Goal: Task Accomplishment & Management: Complete application form

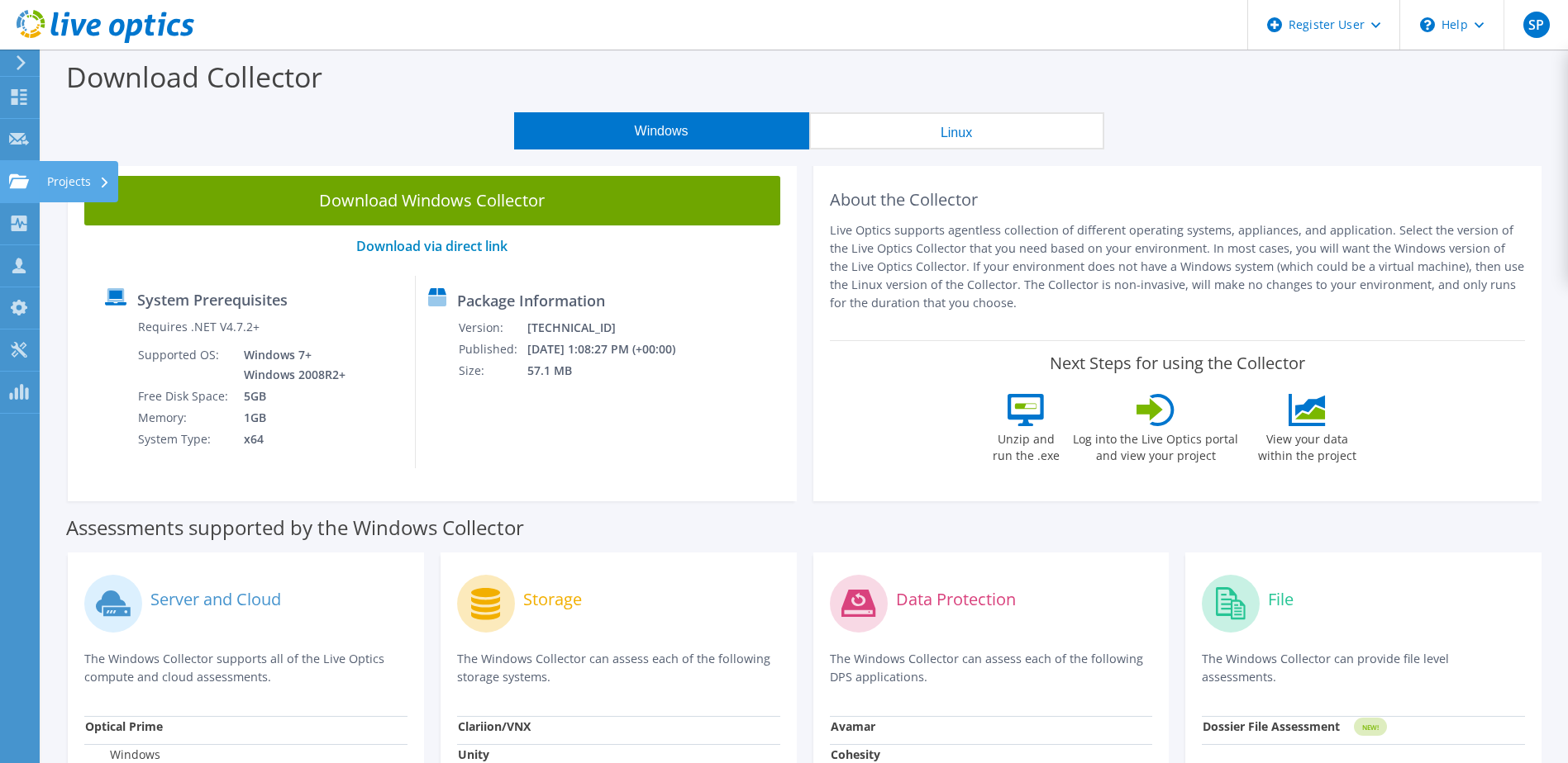
click at [77, 178] on div "Projects" at bounding box center [79, 181] width 80 height 41
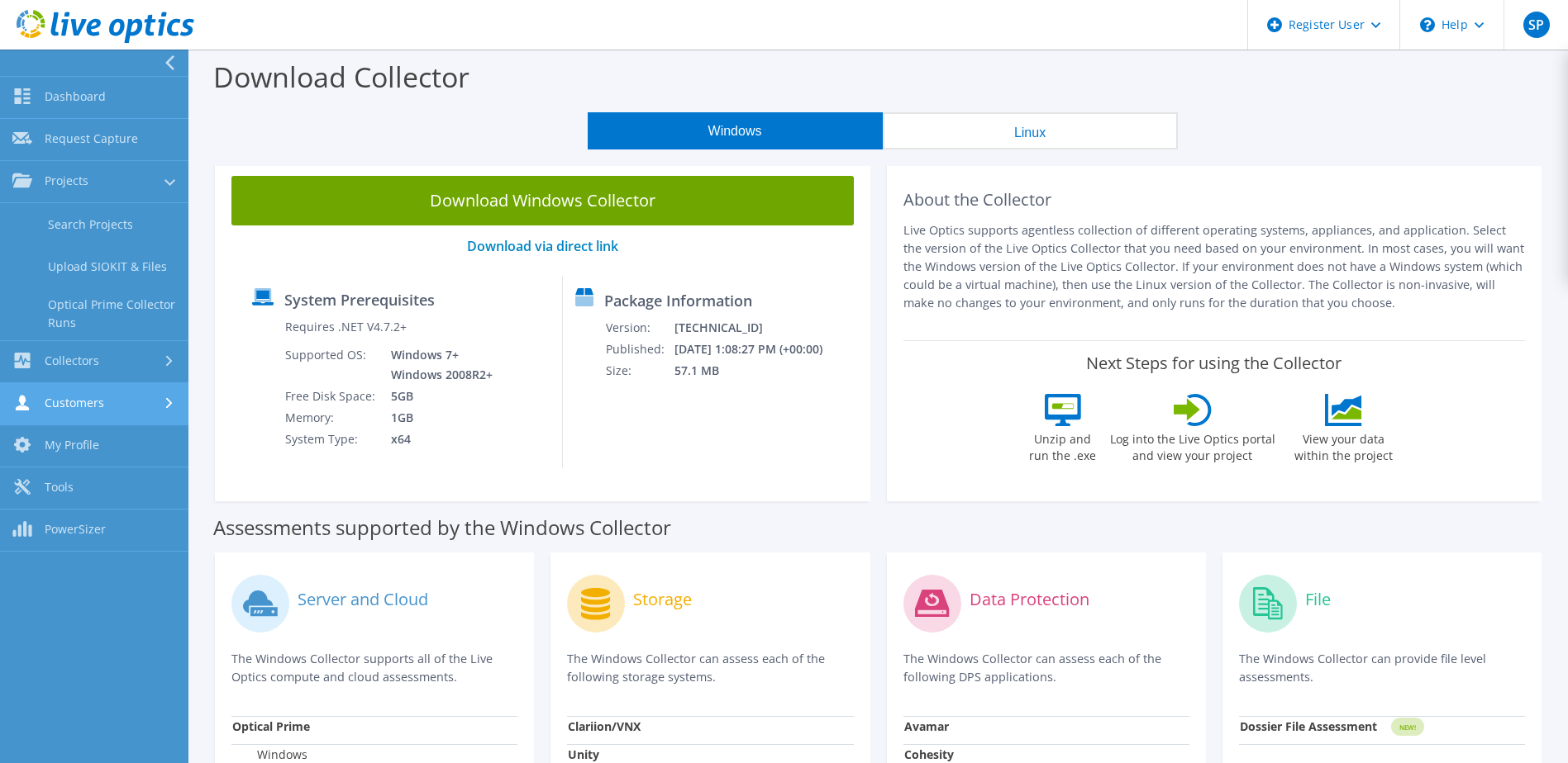
click at [116, 403] on link "Customers" at bounding box center [94, 404] width 189 height 42
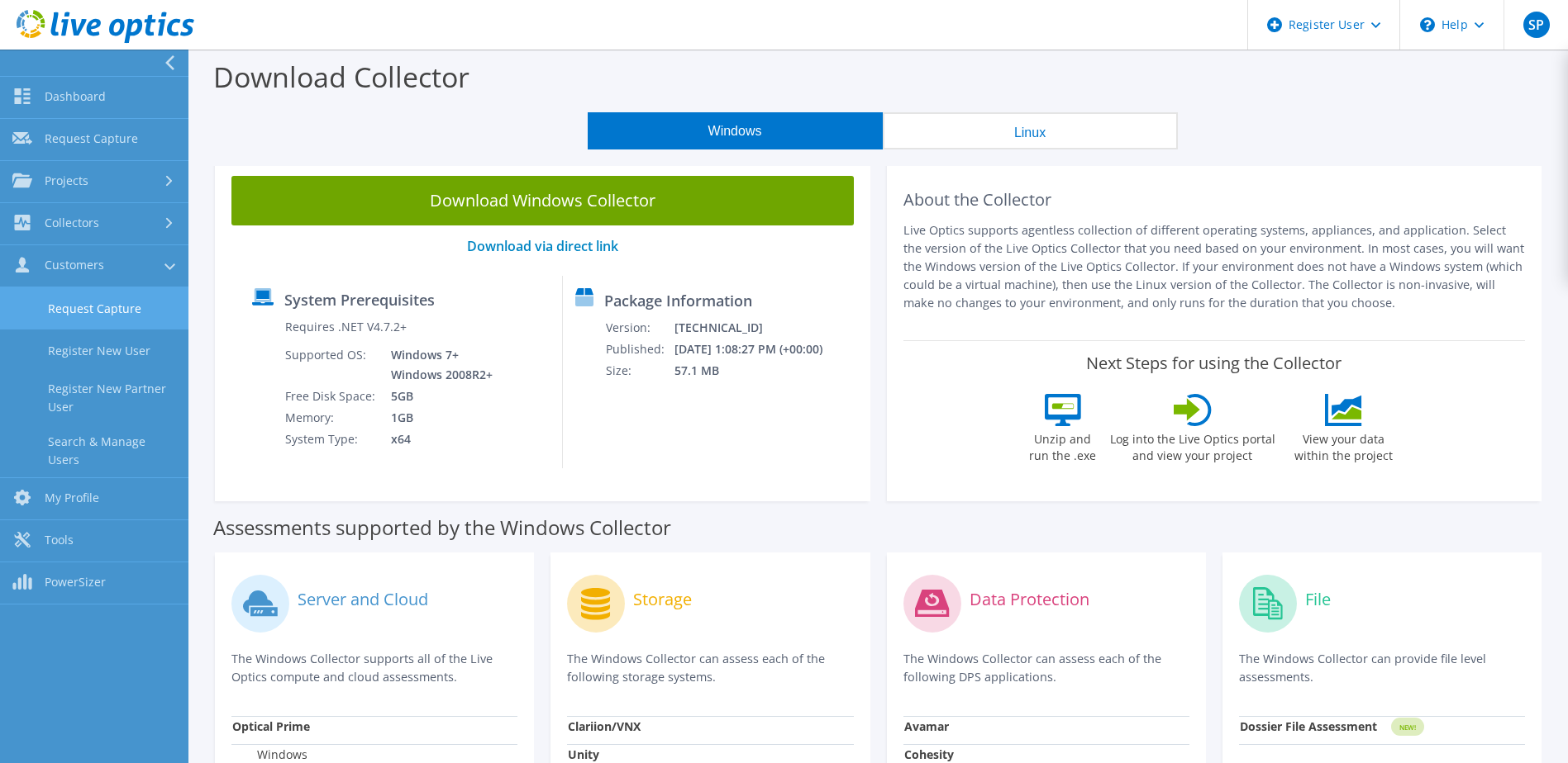
click at [135, 310] on link "Request Capture" at bounding box center [94, 308] width 189 height 42
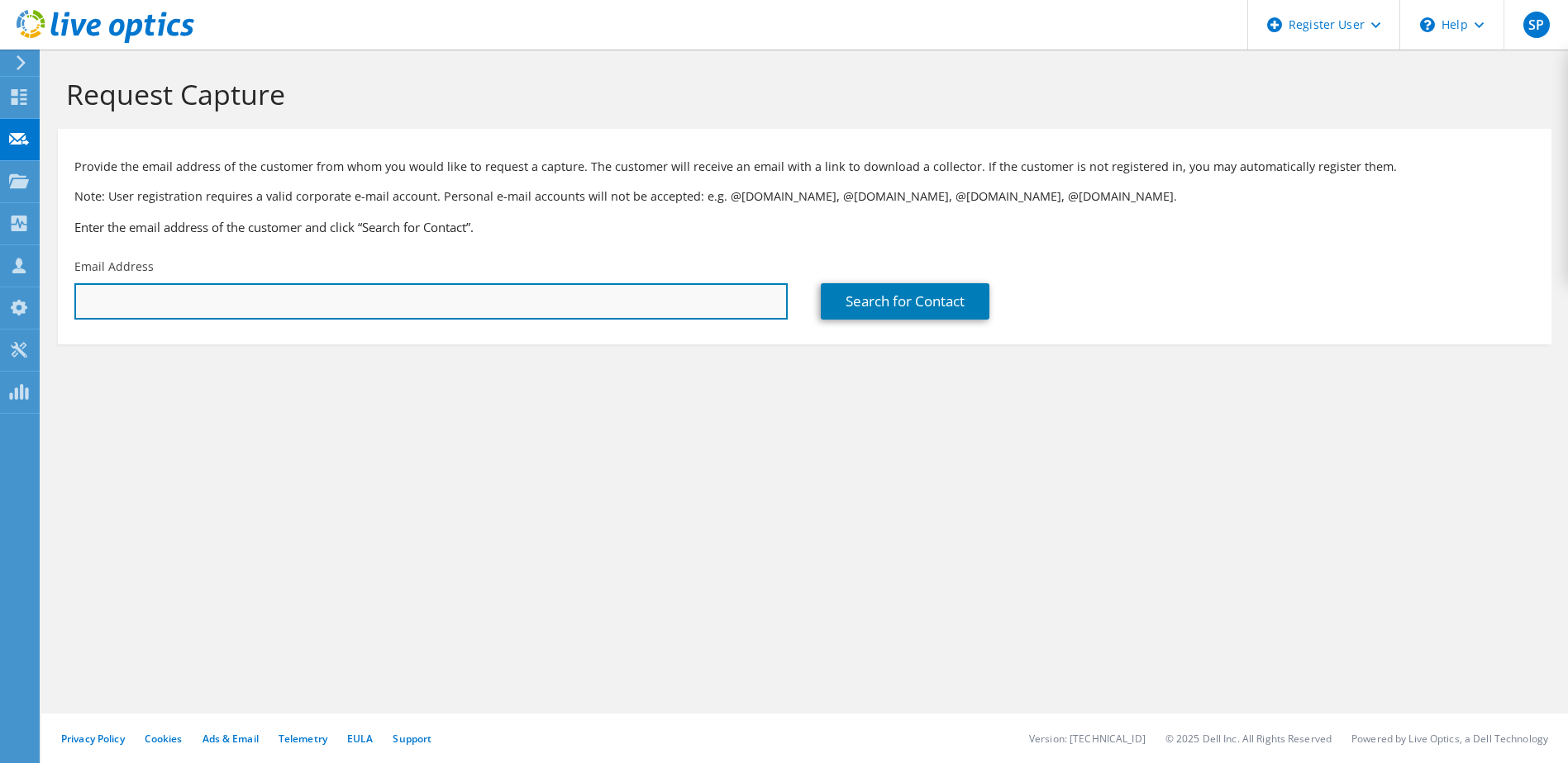
paste input "[PERSON_NAME] <[EMAIL_ADDRESS][DOMAIN_NAME]>"
drag, startPoint x: 162, startPoint y: 302, endPoint x: 40, endPoint y: 297, distance: 122.1
click at [42, 297] on section "Request Capture Provide the email address of the customer from whom you would l…" at bounding box center [805, 238] width 1527 height 377
type input "[PERSON_NAME][EMAIL_ADDRESS][DOMAIN_NAME]"
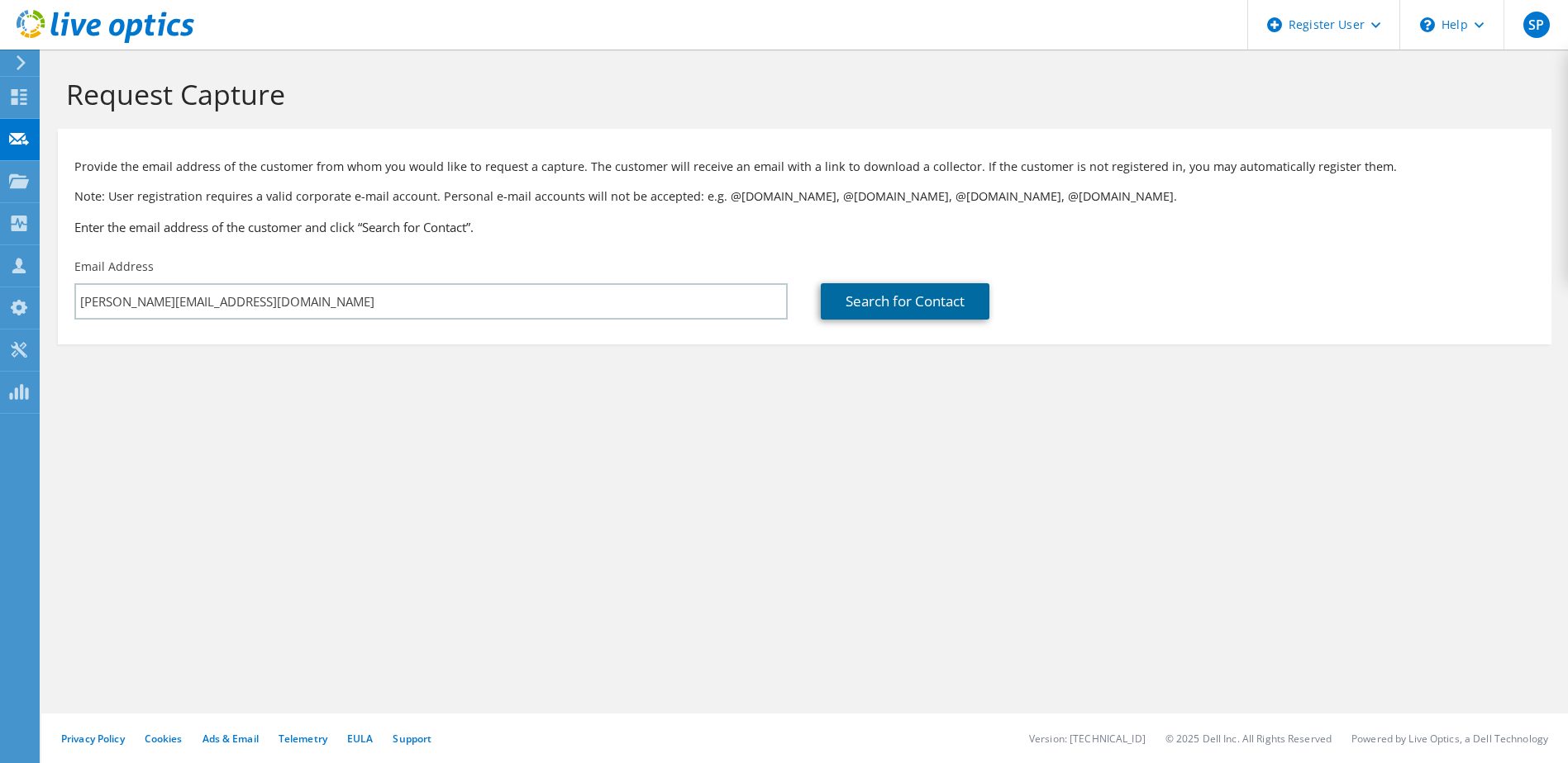
click at [885, 303] on link "Search for Contact" at bounding box center [905, 302] width 169 height 36
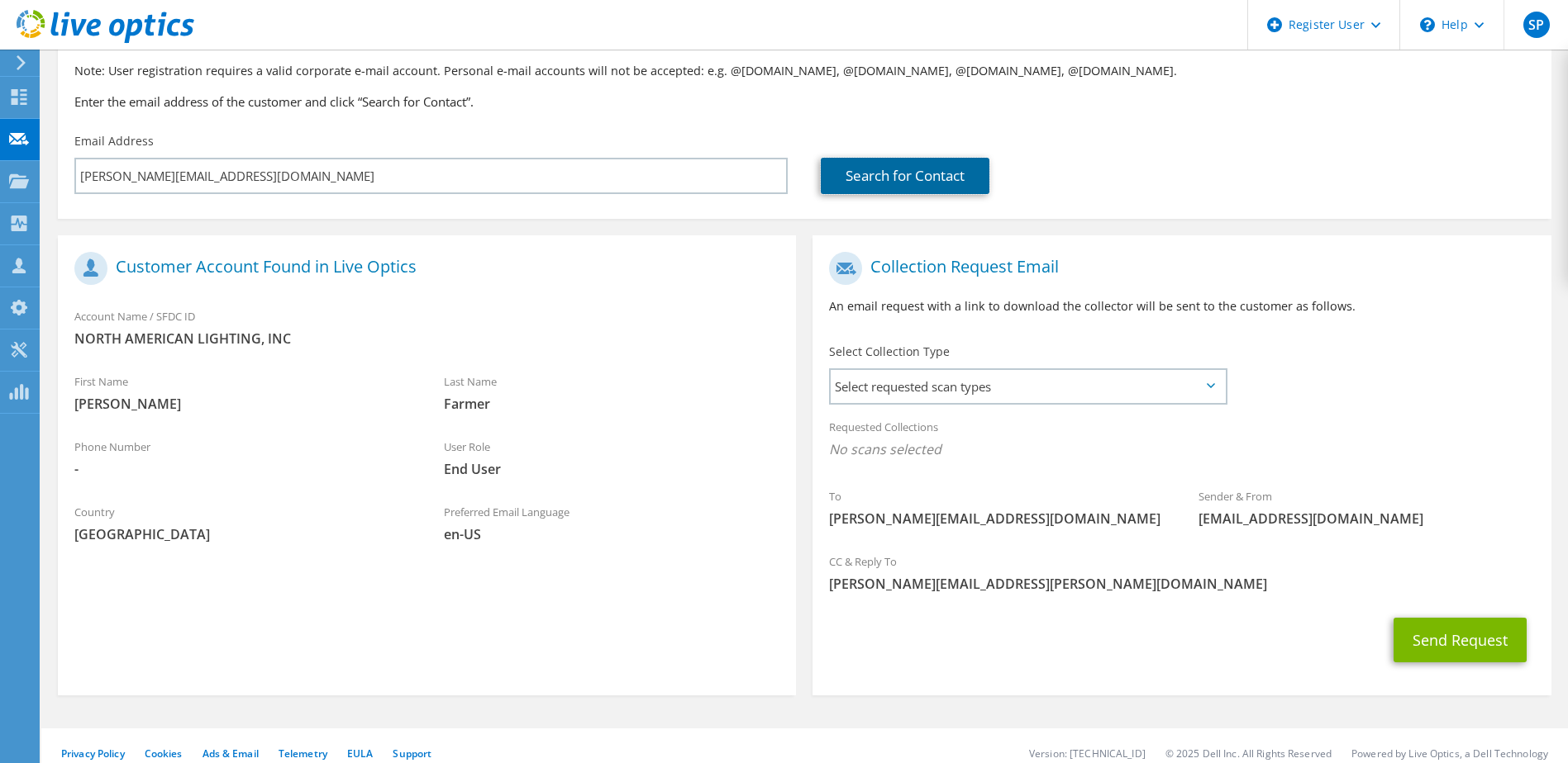
scroll to position [141, 0]
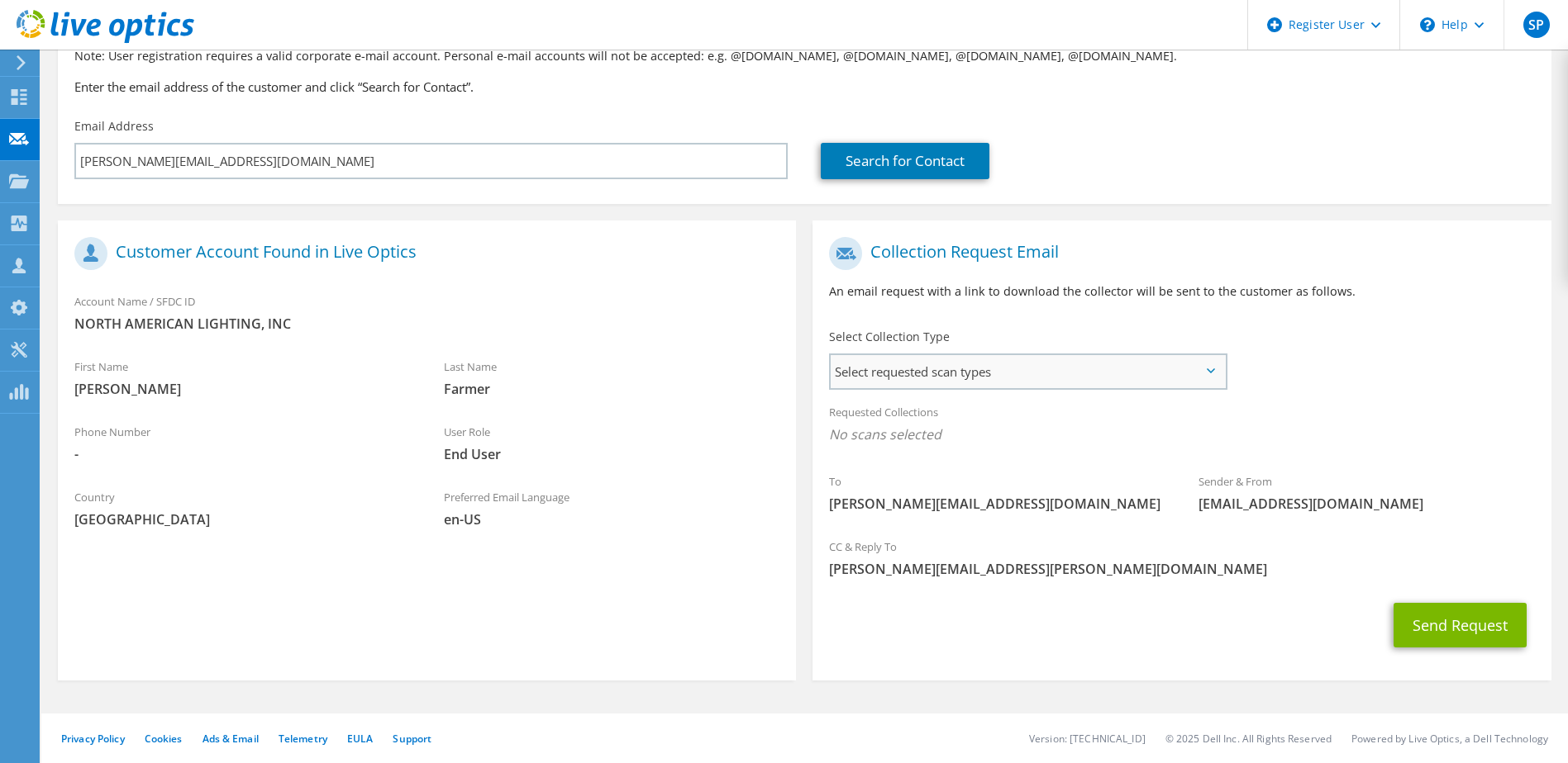
click at [971, 370] on span "Select requested scan types" at bounding box center [1027, 371] width 394 height 34
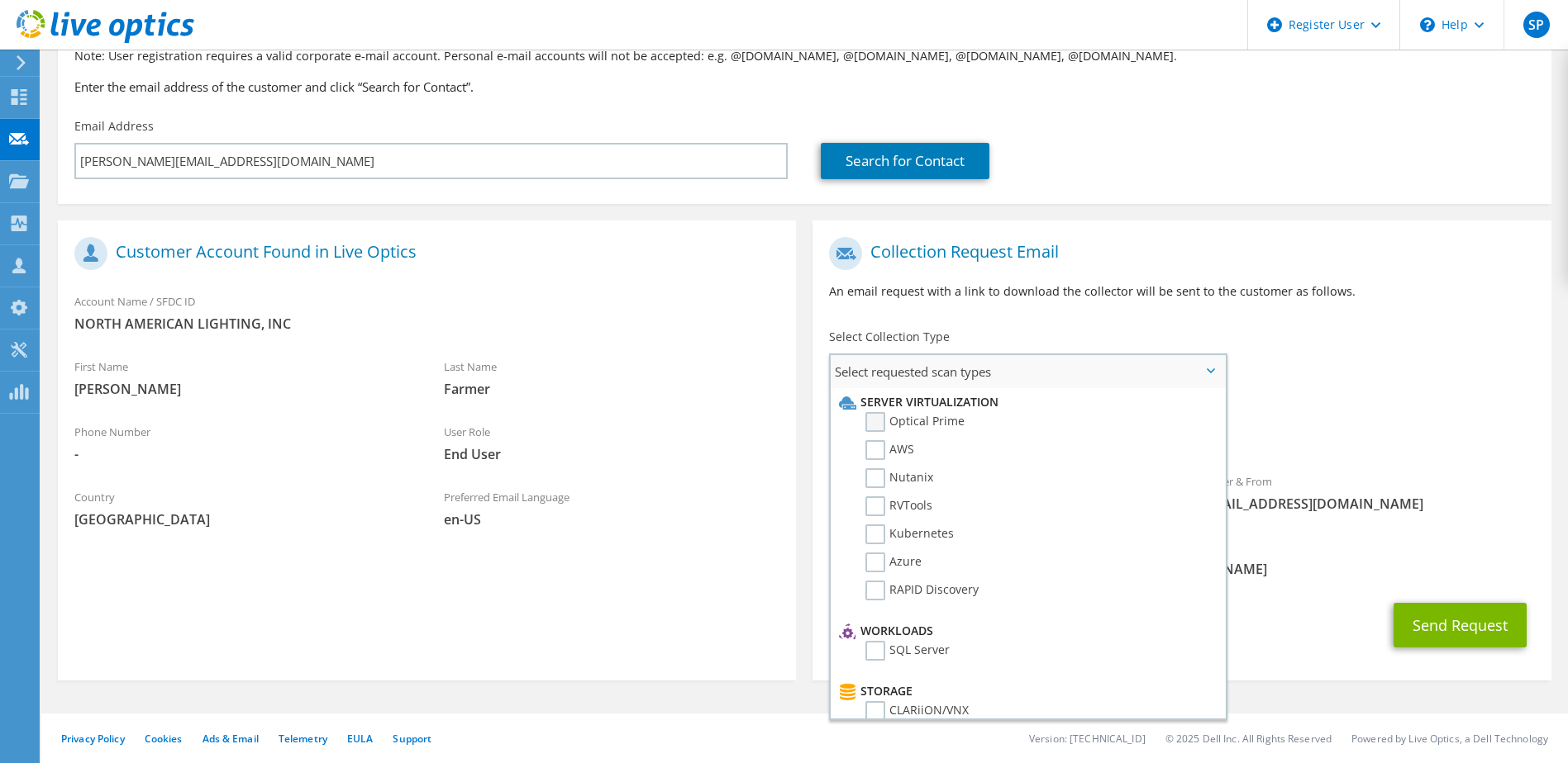
click at [938, 416] on label "Optical Prime" at bounding box center [916, 422] width 100 height 20
drag, startPoint x: 938, startPoint y: 416, endPoint x: 881, endPoint y: 418, distance: 57.0
click at [881, 418] on label "Optical Prime" at bounding box center [916, 422] width 100 height 20
click at [0, 0] on input "Optical Prime" at bounding box center [0, 0] width 0 height 0
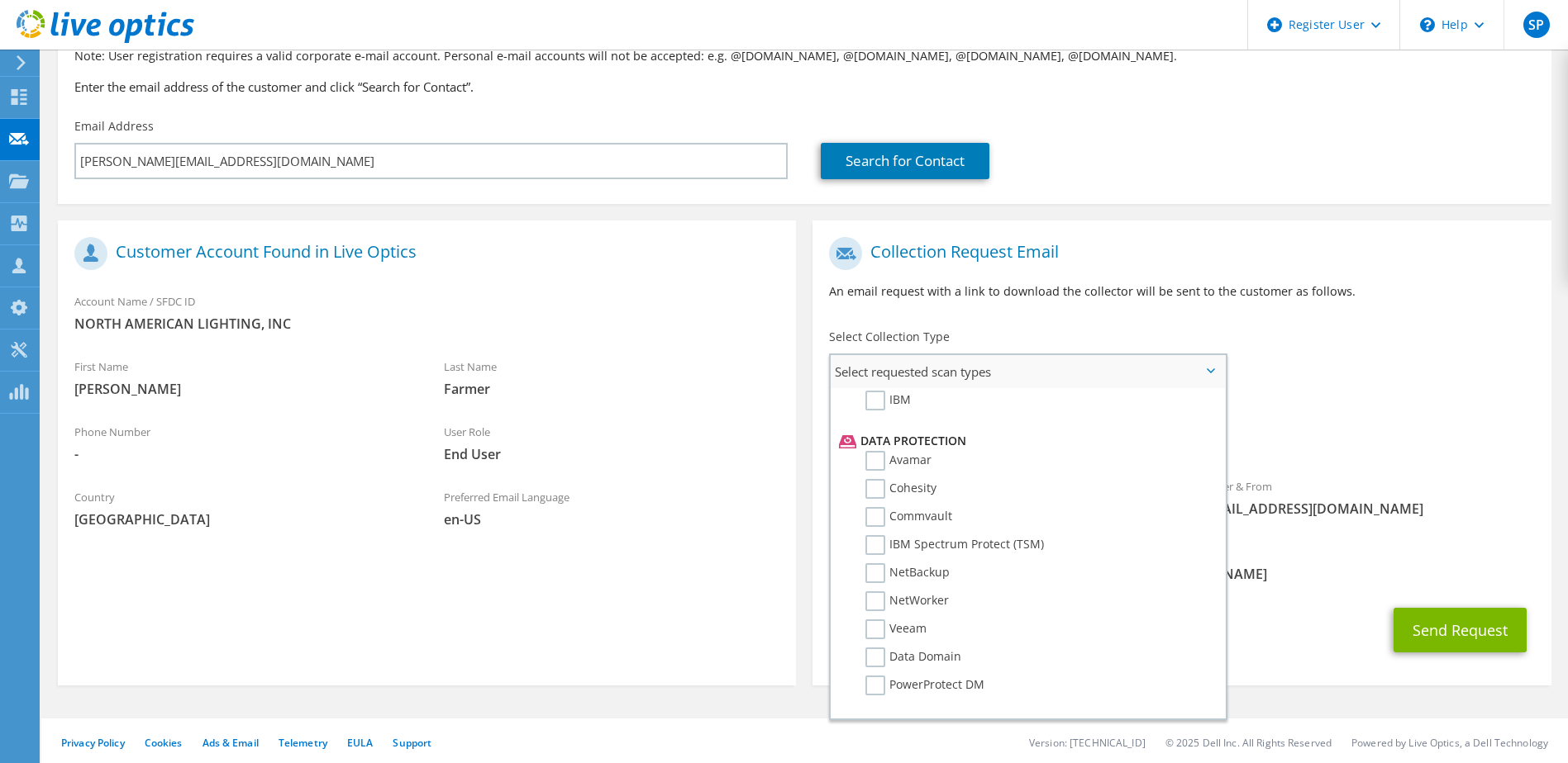
scroll to position [729, 0]
click at [879, 691] on label "Dossier" at bounding box center [898, 692] width 65 height 20
click at [0, 0] on input "Dossier" at bounding box center [0, 0] width 0 height 0
click at [1378, 434] on span "Optical Prime Dossier" at bounding box center [1182, 438] width 705 height 27
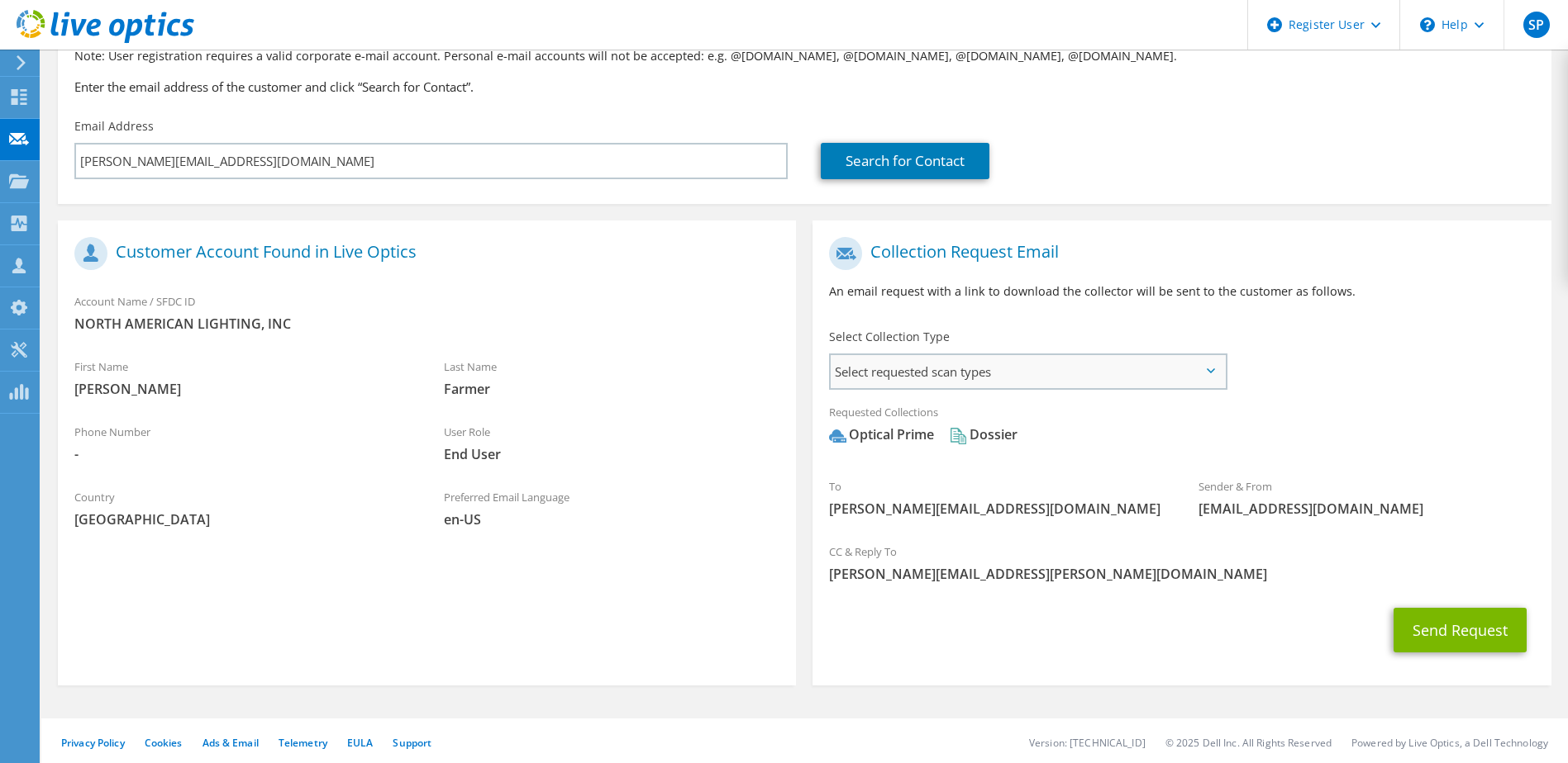
click at [1205, 369] on span "Select requested scan types" at bounding box center [1027, 371] width 394 height 34
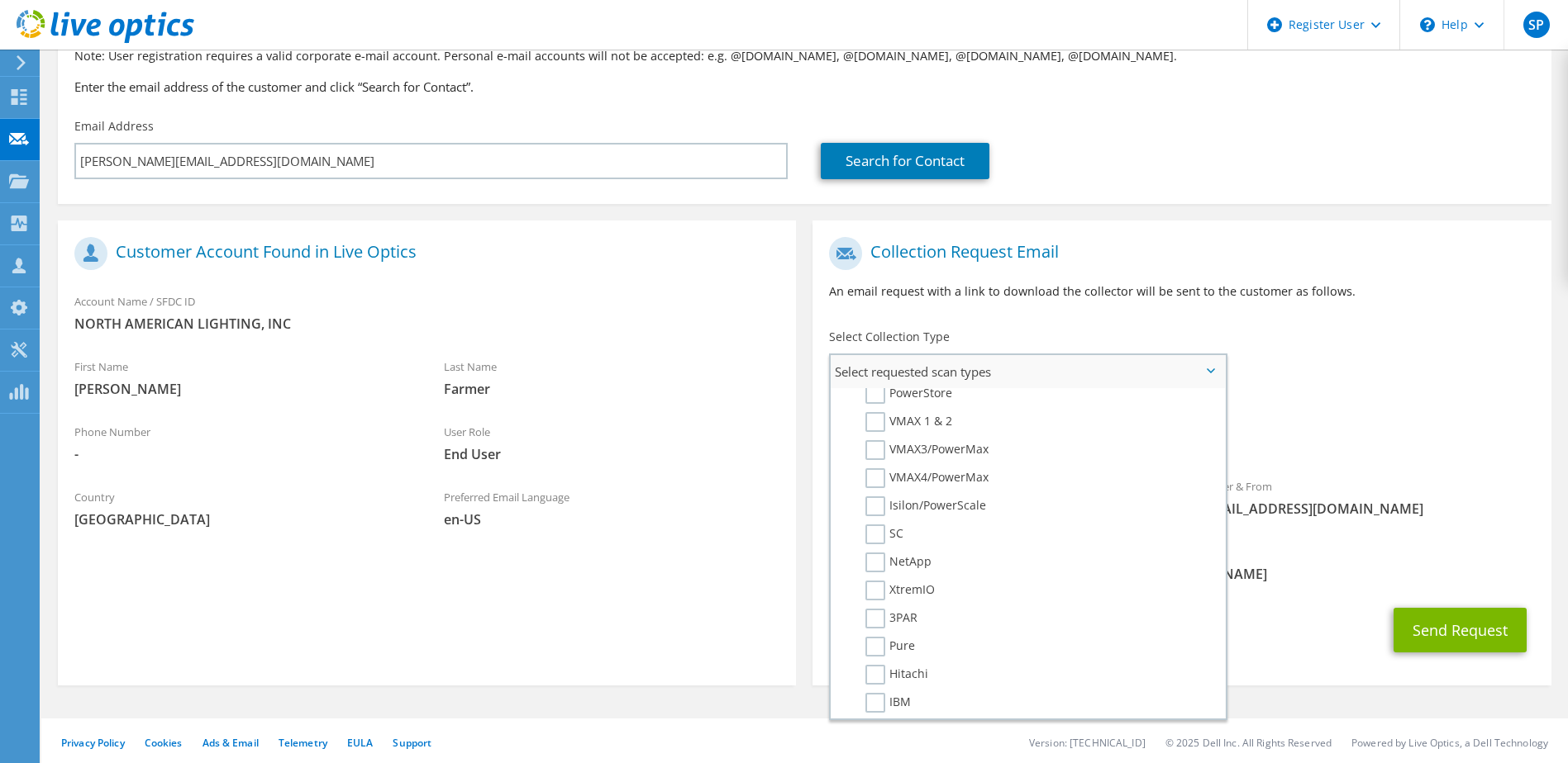
scroll to position [370, 0]
click at [1270, 633] on div "Send Request" at bounding box center [1181, 631] width 739 height 61
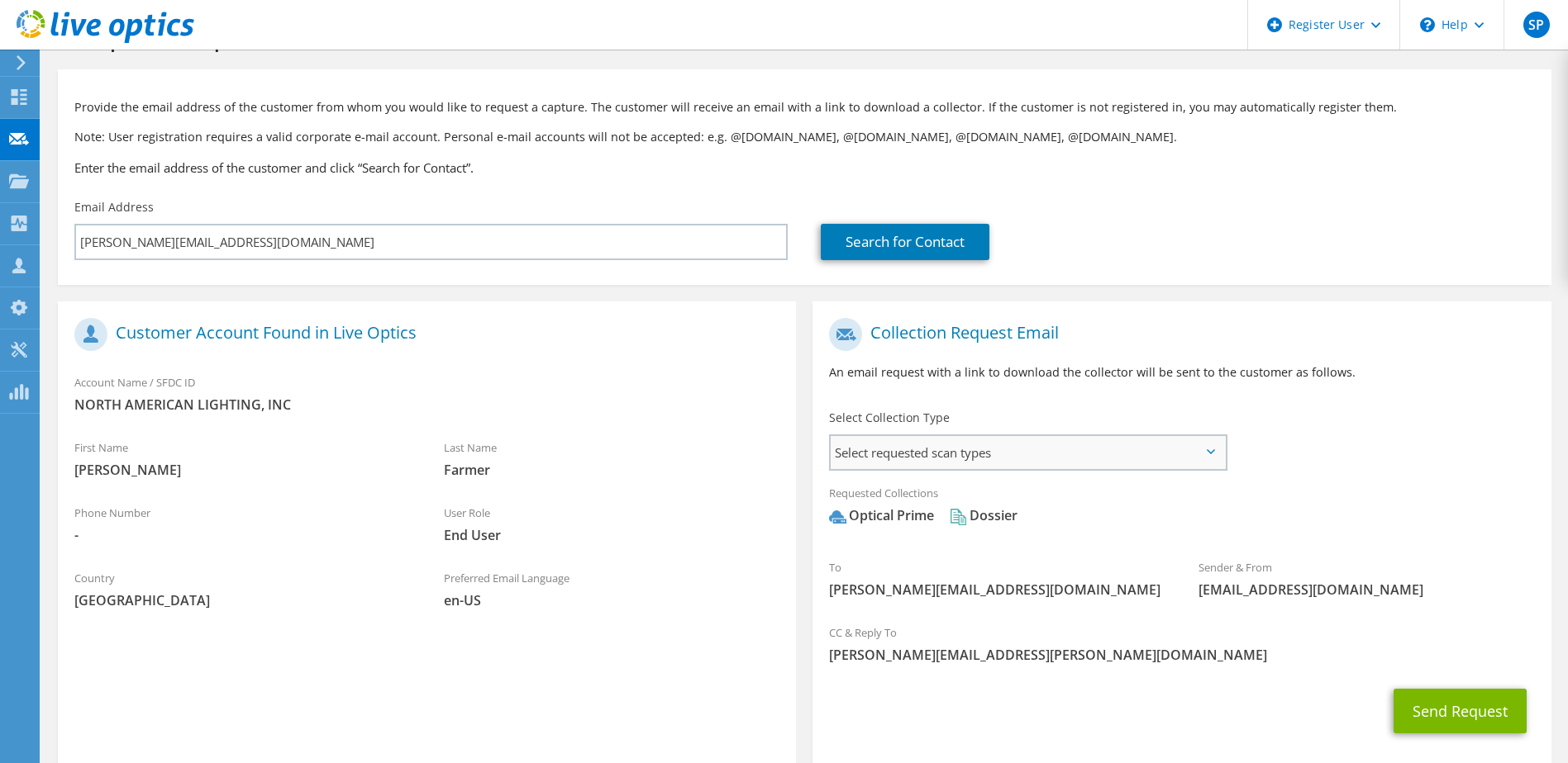
scroll to position [0, 0]
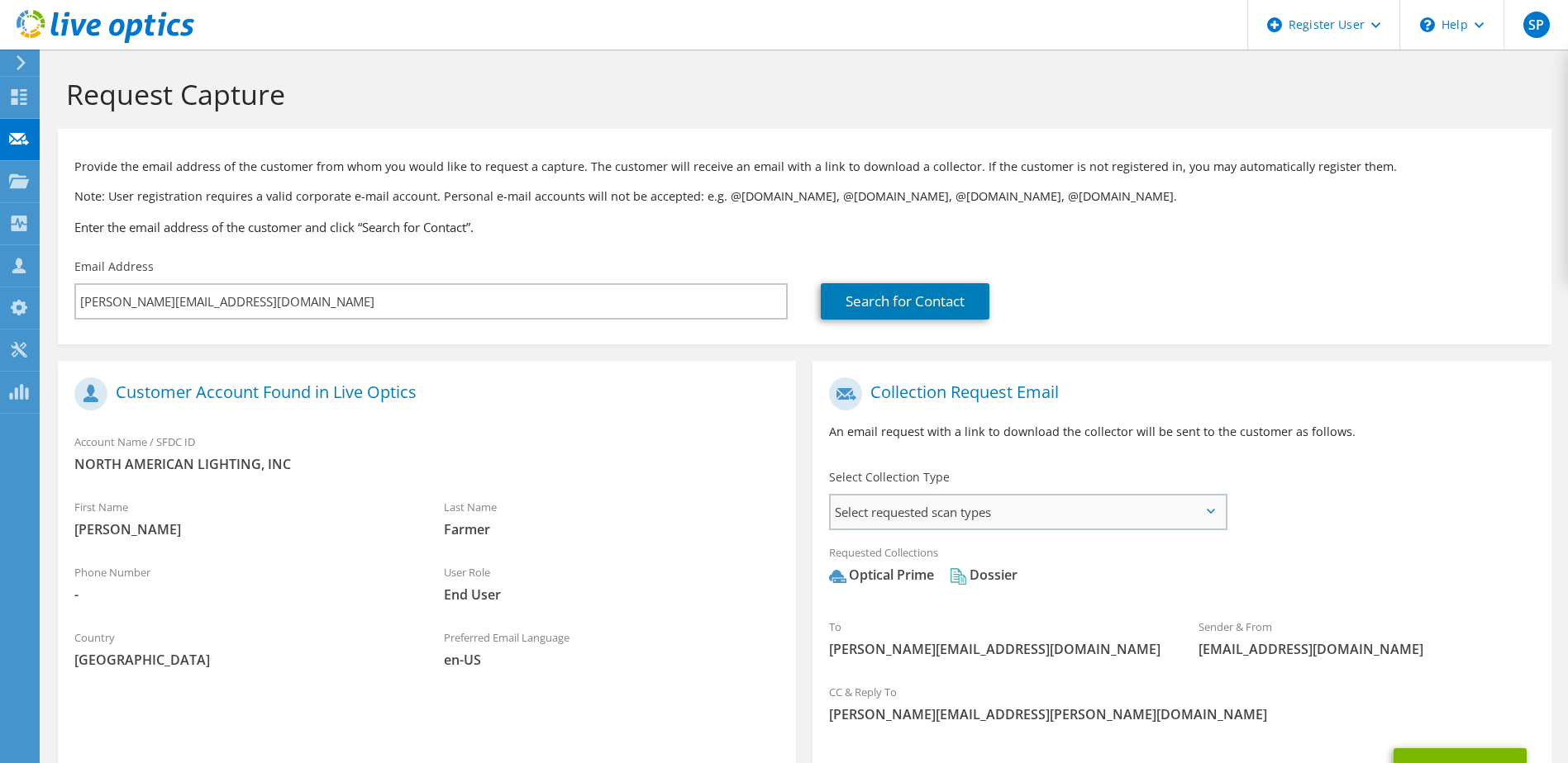
click at [1063, 519] on span "Select requested scan types" at bounding box center [1027, 512] width 394 height 34
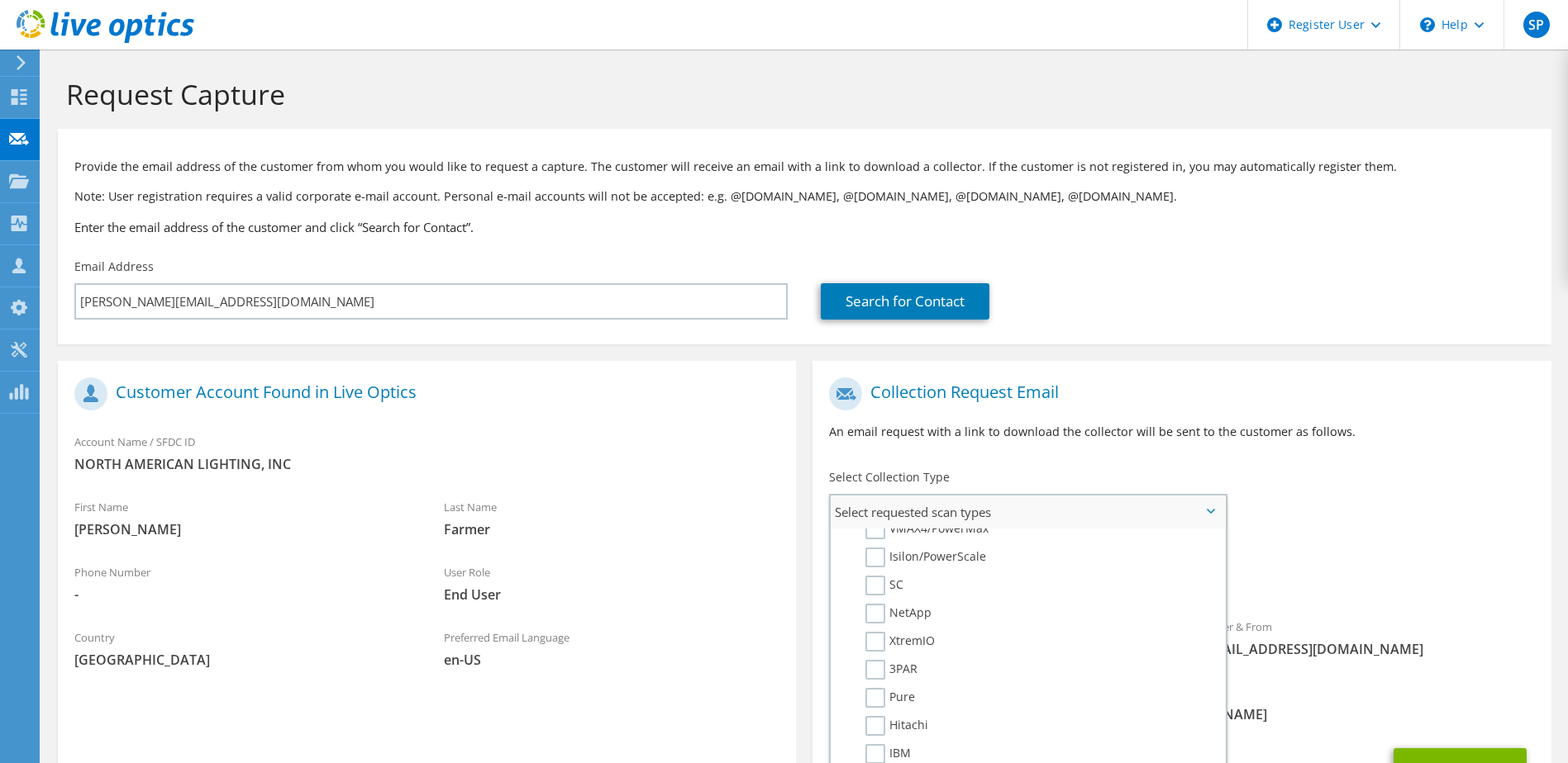
scroll to position [496, 0]
click at [1242, 440] on p "An email request with a link to download the collector will be sent to the cust…" at bounding box center [1182, 432] width 705 height 18
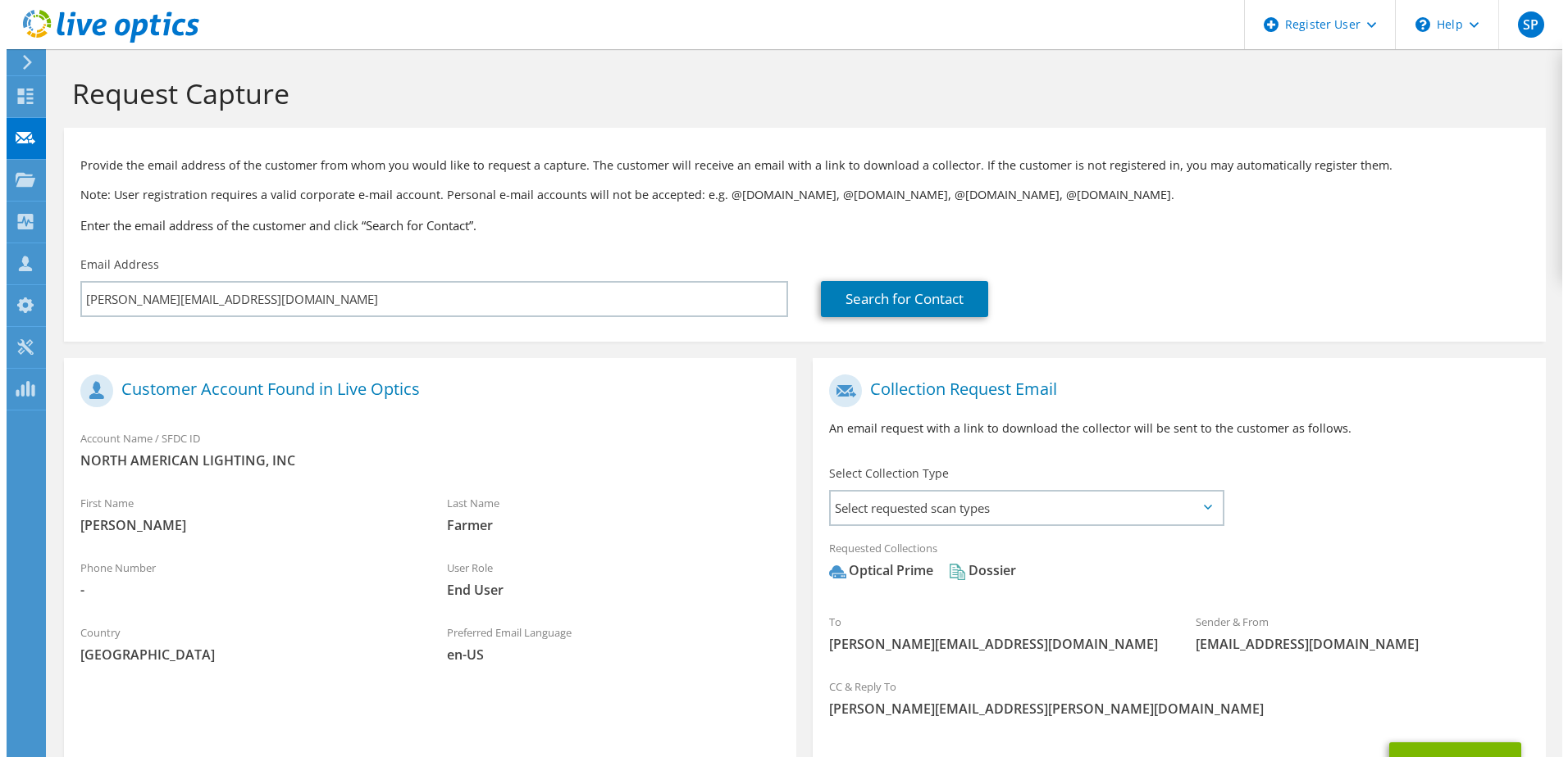
scroll to position [144, 0]
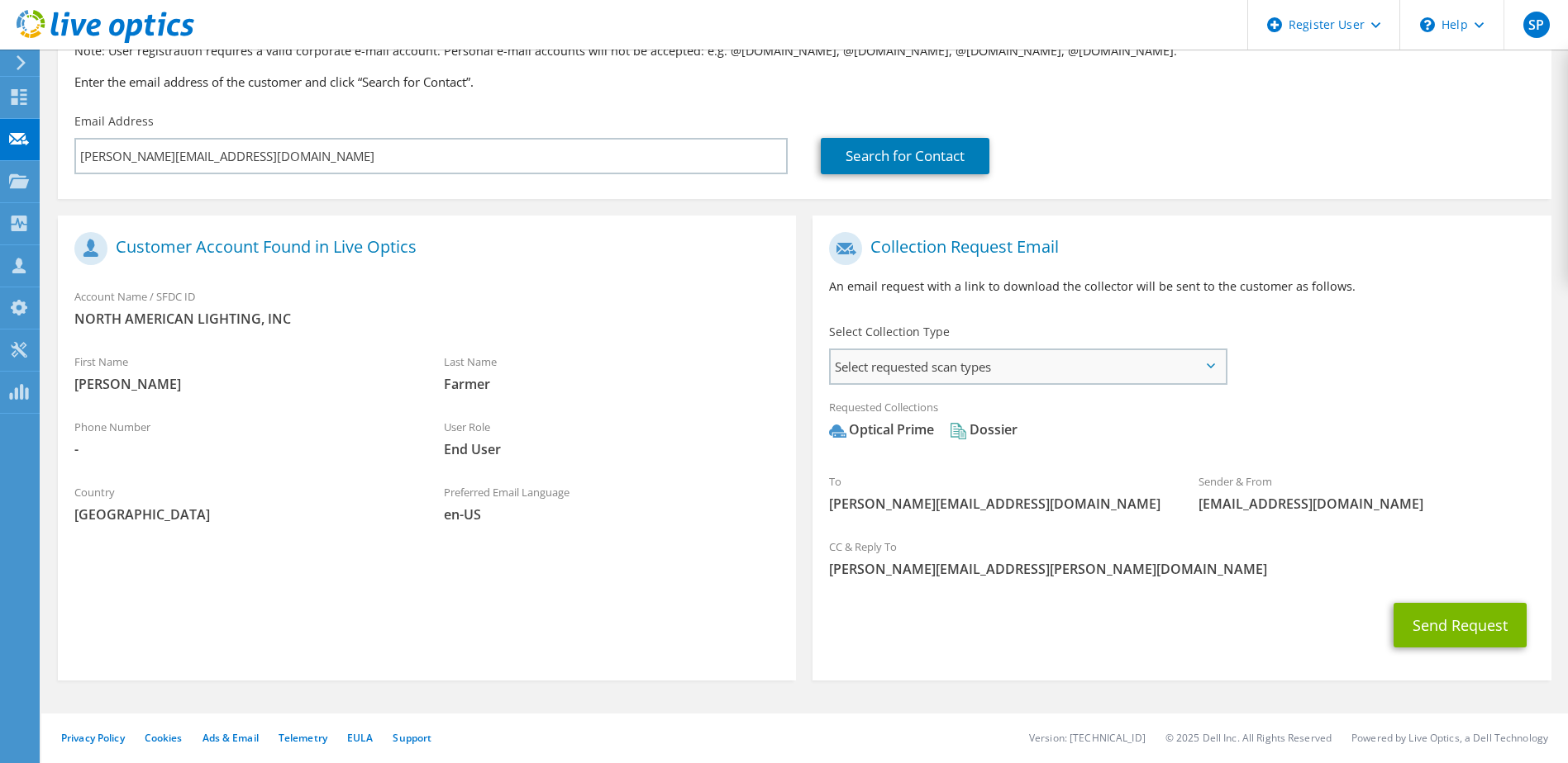
click at [974, 367] on span "Select requested scan types" at bounding box center [1027, 367] width 394 height 34
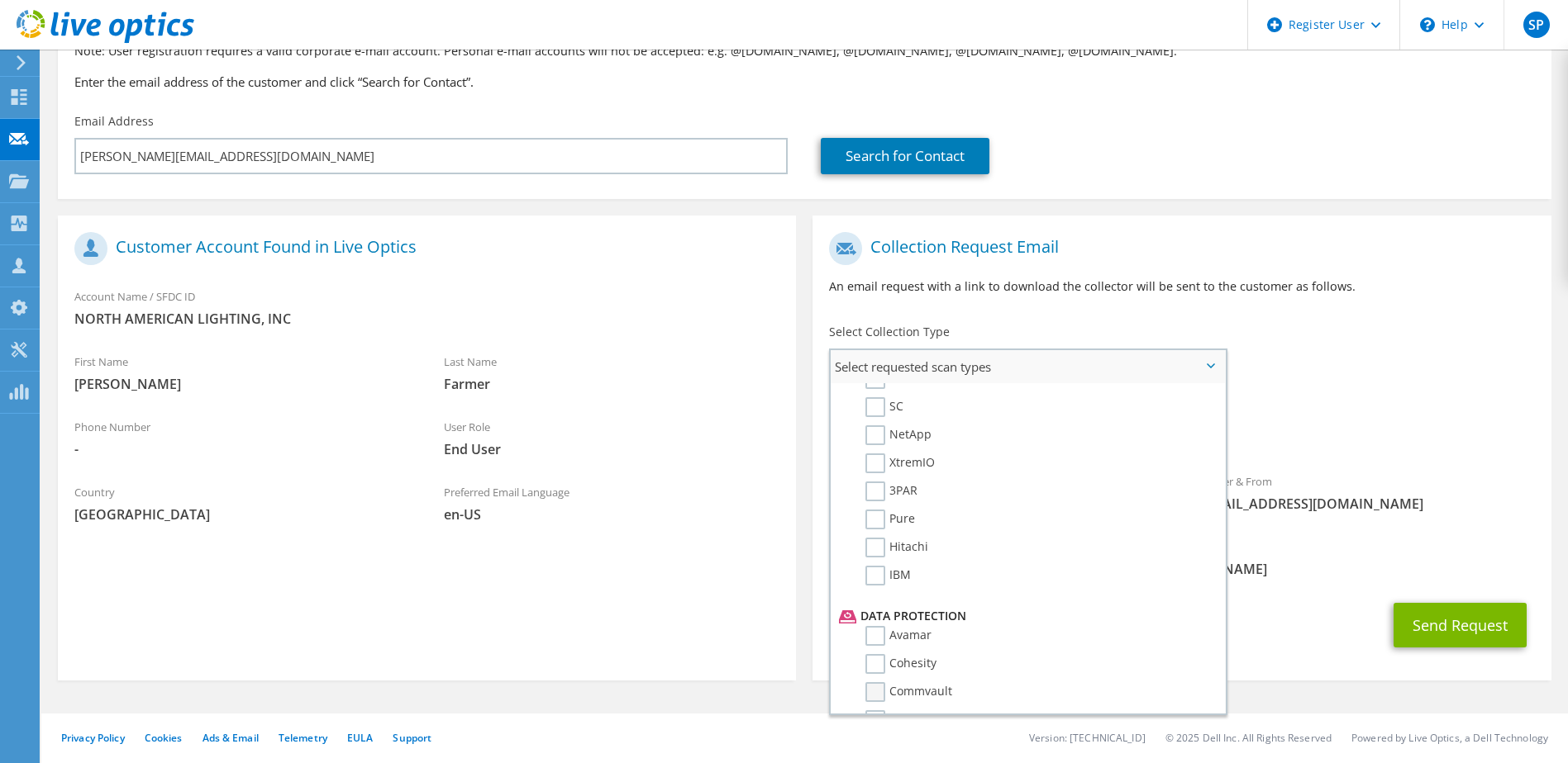
click at [883, 690] on label "Commvault" at bounding box center [909, 692] width 87 height 20
click at [0, 0] on input "Commvault" at bounding box center [0, 0] width 0 height 0
